Goal: Find specific page/section: Find specific page/section

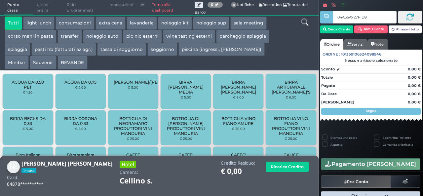
type input "04A56A727F1D90"
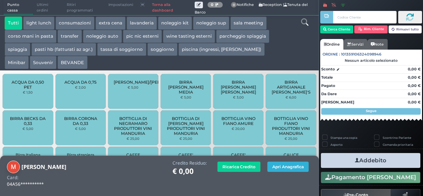
click at [271, 165] on button "Apri Anagrafica" at bounding box center [287, 167] width 41 height 10
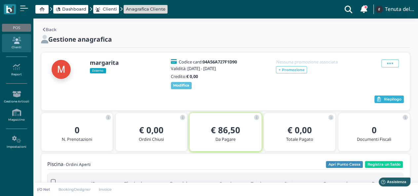
click at [386, 102] on button "Riepilogo" at bounding box center [388, 99] width 29 height 8
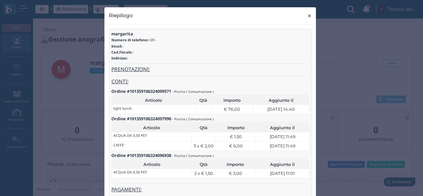
click at [307, 15] on span "×" at bounding box center [309, 16] width 5 height 9
